Goal: Transaction & Acquisition: Purchase product/service

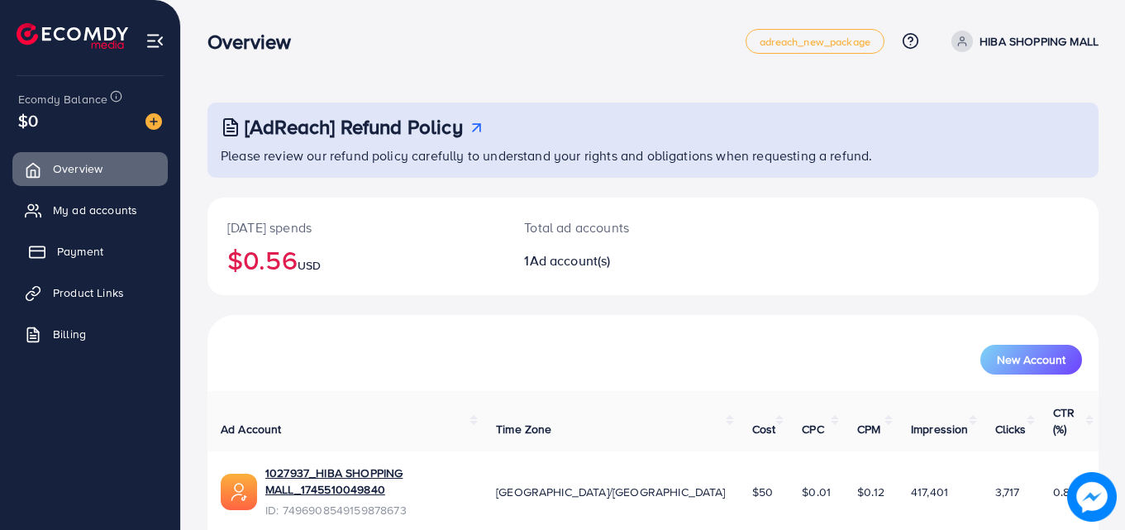
click at [88, 243] on span "Payment" at bounding box center [80, 251] width 46 height 17
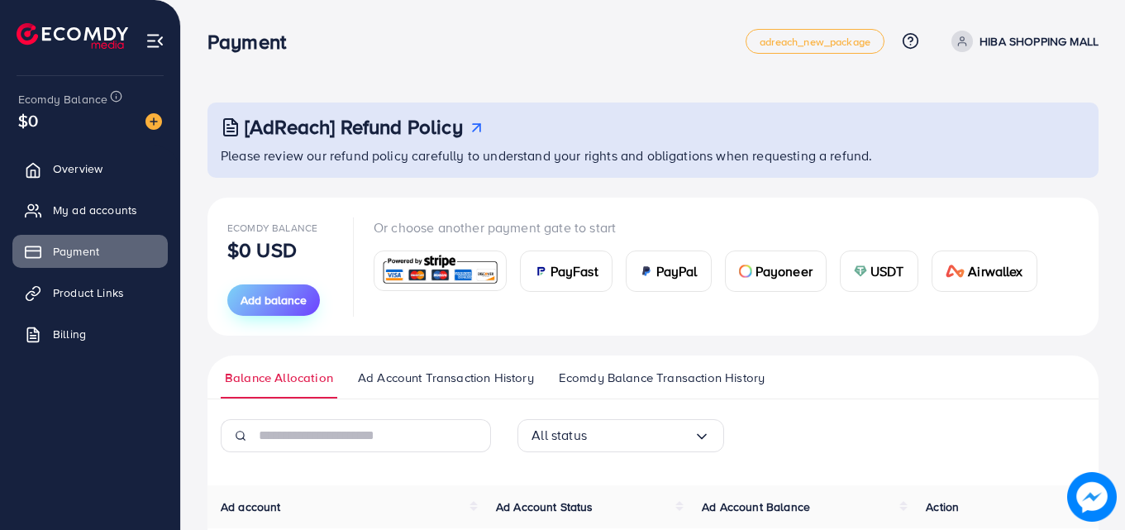
click at [247, 301] on span "Add balance" at bounding box center [274, 300] width 66 height 17
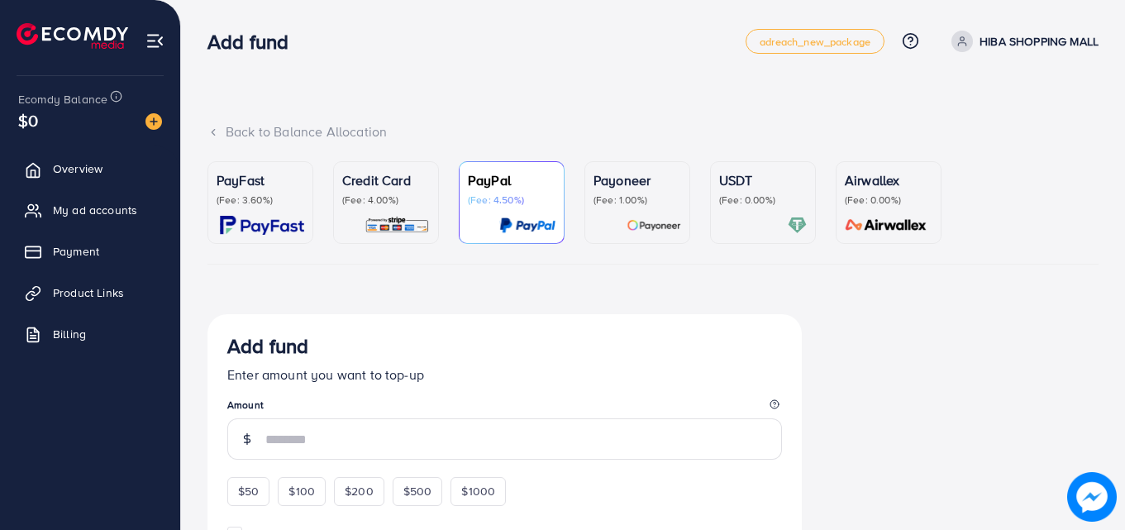
click at [262, 225] on div at bounding box center [261, 225] width 88 height 19
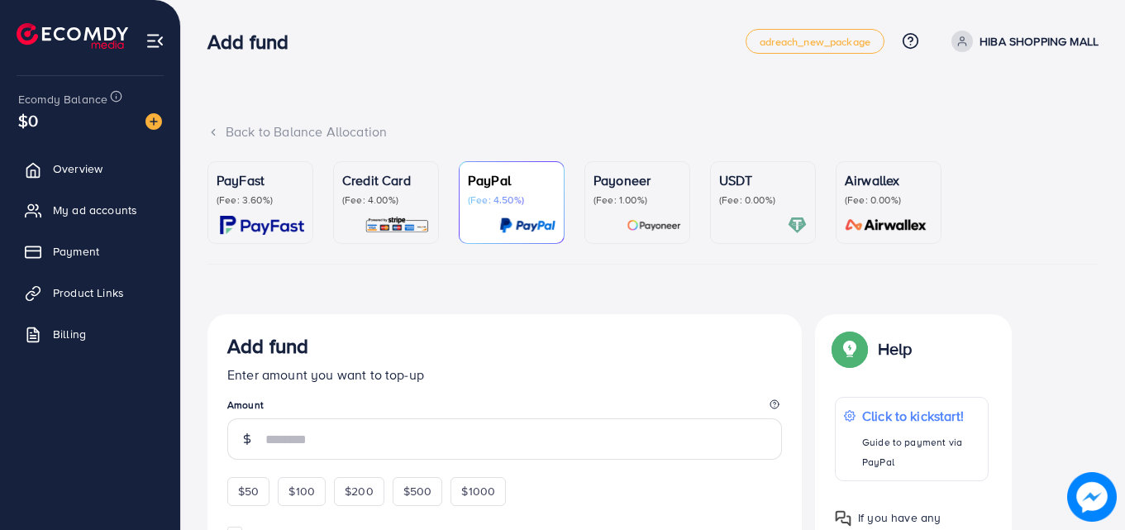
click at [265, 229] on img at bounding box center [262, 225] width 84 height 19
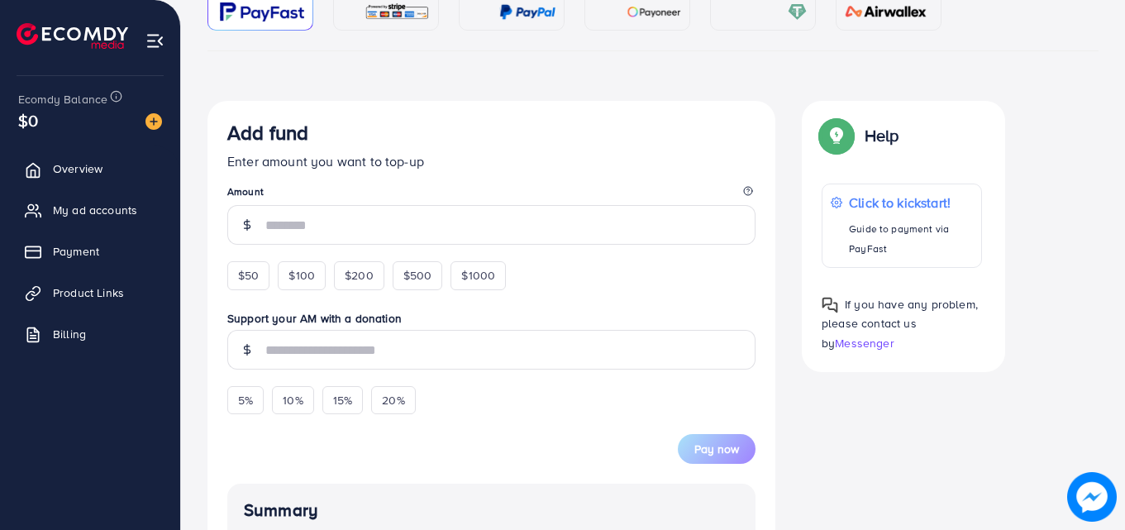
scroll to position [214, 0]
click at [251, 263] on div "$50" at bounding box center [248, 274] width 42 height 28
type input "**"
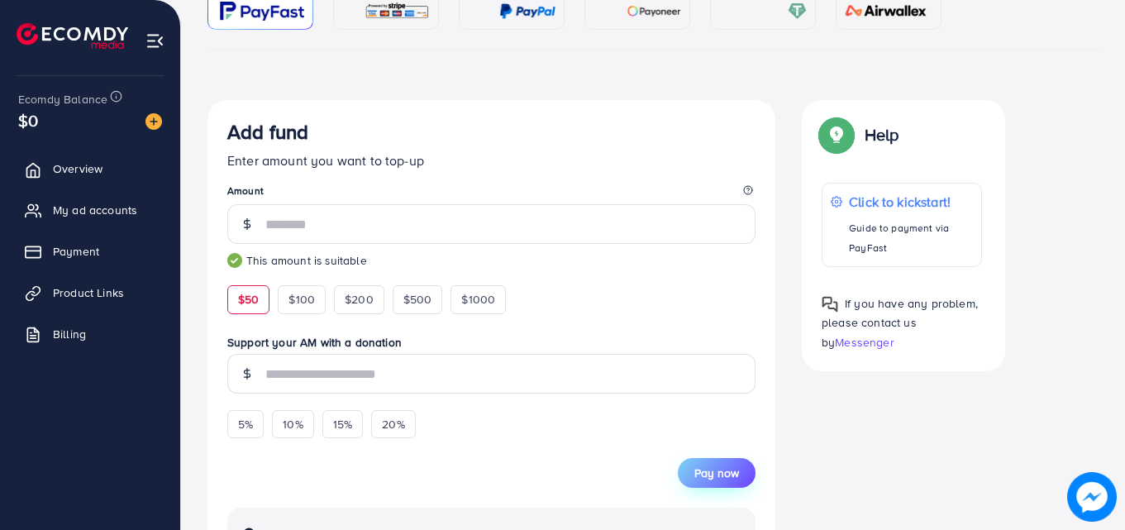
click at [732, 466] on span "Pay now" at bounding box center [716, 473] width 45 height 17
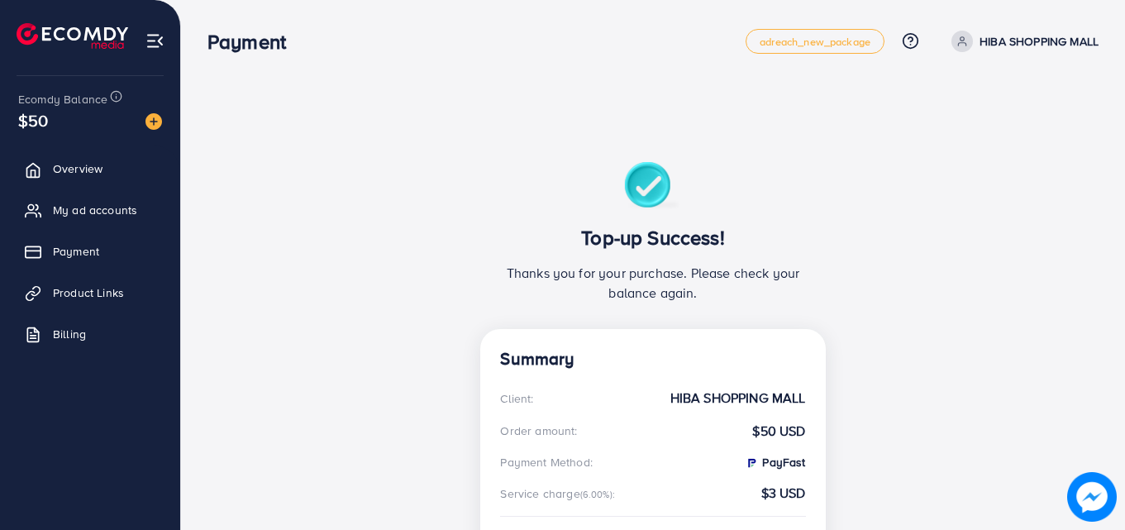
click at [248, 141] on div "Top-up Success! Thanks you for your purchase. Please check your balance again. …" at bounding box center [652, 474] width 891 height 705
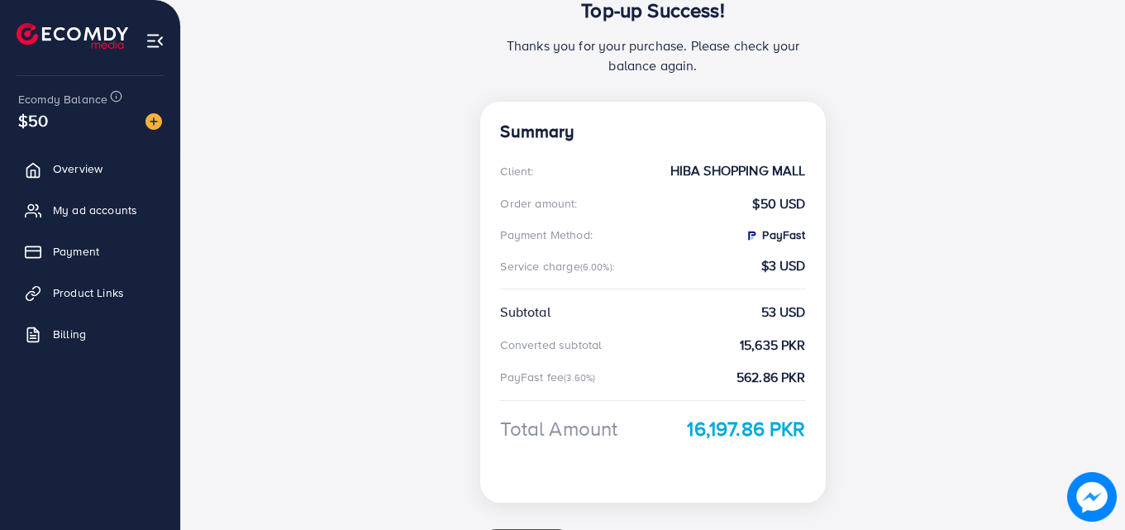
scroll to position [250, 0]
